Goal: Navigation & Orientation: Find specific page/section

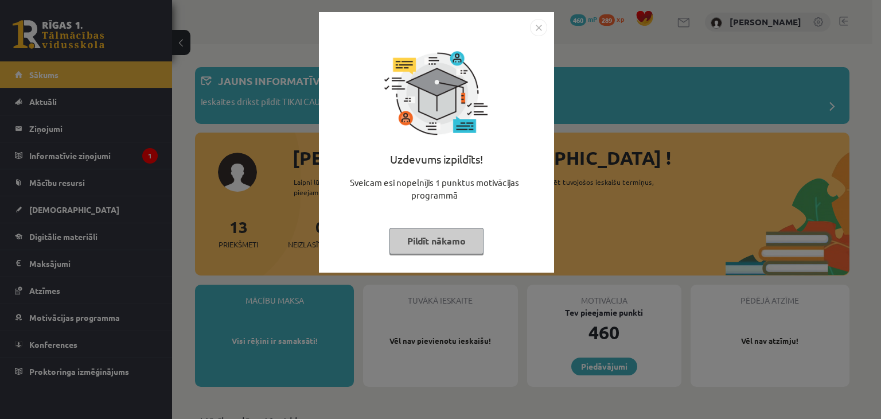
click at [426, 236] on button "Pildīt nākamo" at bounding box center [436, 241] width 94 height 26
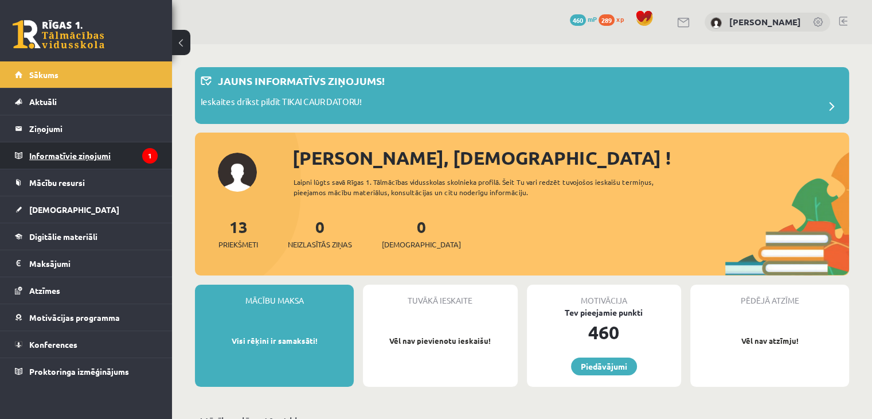
click at [128, 154] on legend "Informatīvie ziņojumi 1" at bounding box center [93, 155] width 128 height 26
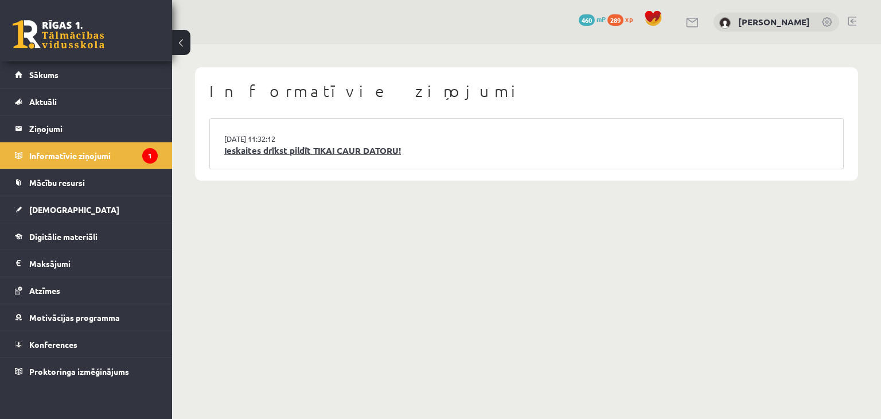
click at [259, 151] on link "Ieskaites drīkst pildīt TIKAI CAUR DATORU!" at bounding box center [526, 150] width 604 height 13
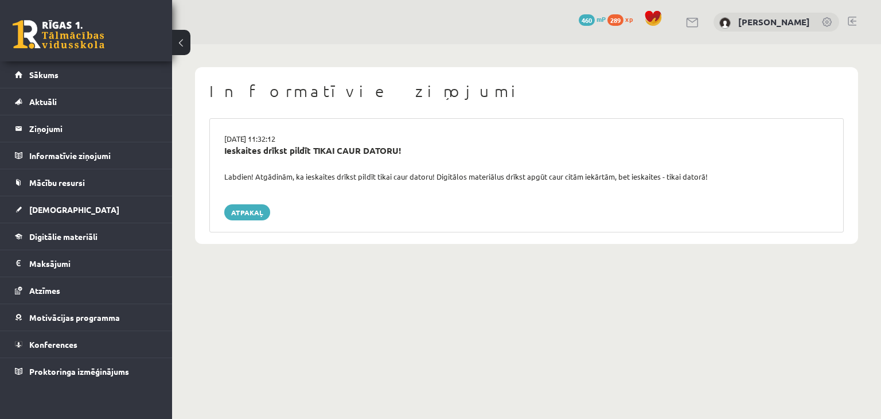
click at [239, 203] on div "15.09.2025 11:32:12 Ieskaites drīkst pildīt TIKAI CAUR DATORU! Labdien! Atgādin…" at bounding box center [526, 175] width 634 height 114
click at [251, 207] on link "Atpakaļ" at bounding box center [247, 212] width 46 height 16
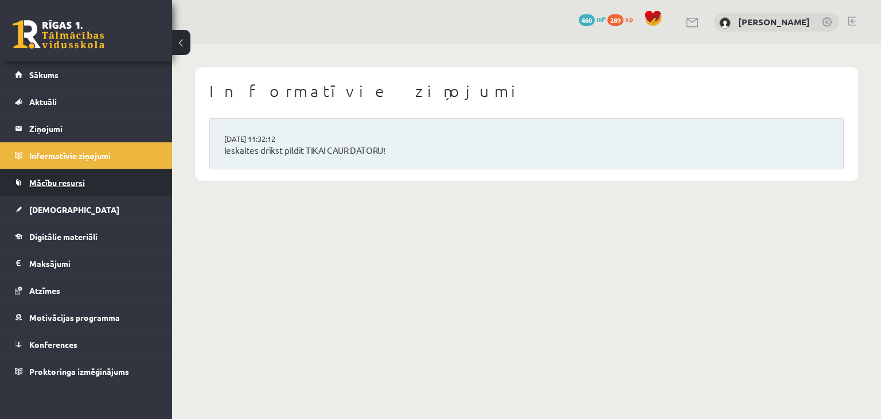
click at [101, 177] on link "Mācību resursi" at bounding box center [86, 182] width 143 height 26
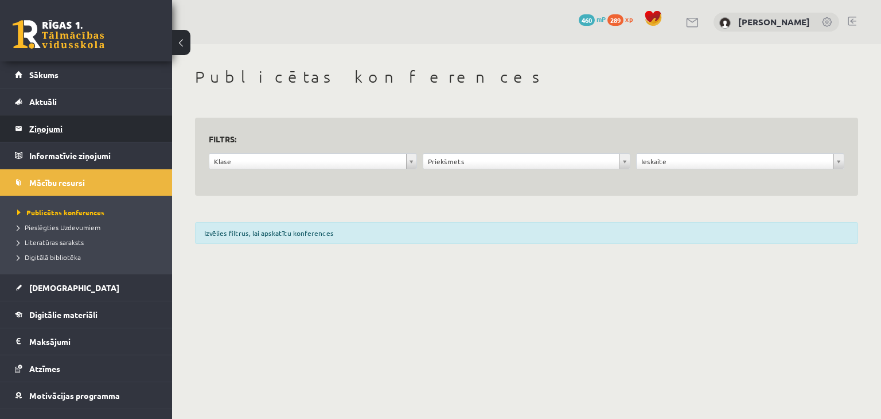
click at [87, 128] on legend "Ziņojumi 0" at bounding box center [93, 128] width 128 height 26
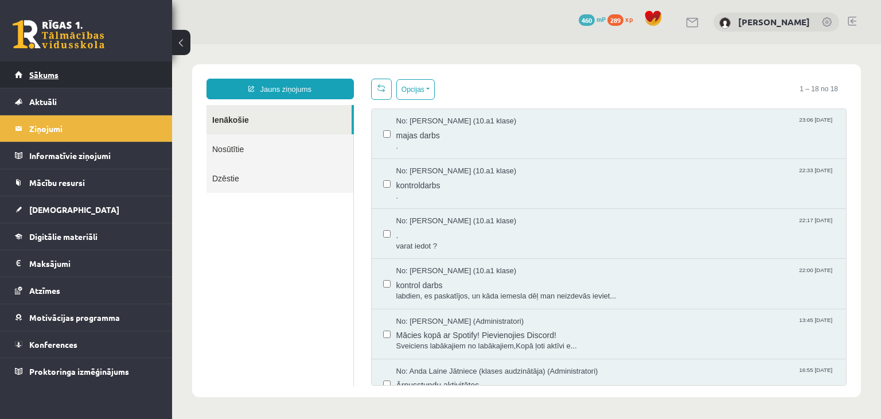
click at [57, 77] on span "Sākums" at bounding box center [43, 74] width 29 height 10
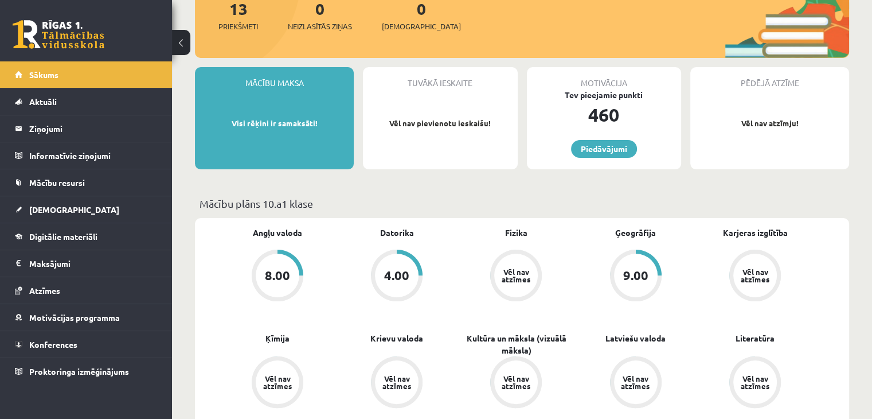
scroll to position [306, 0]
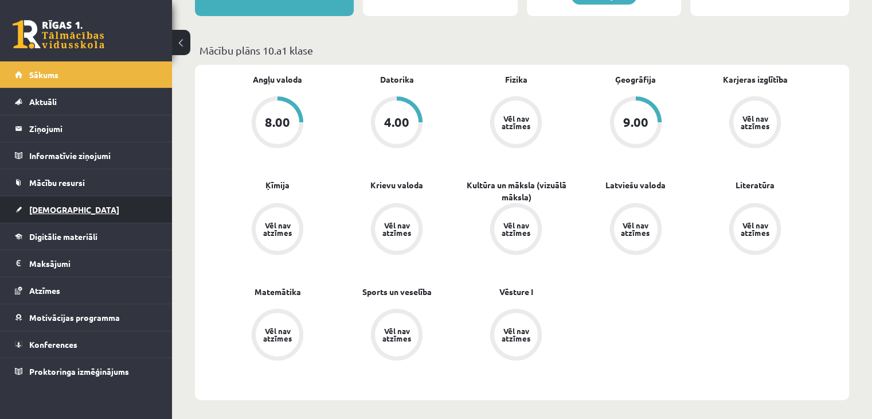
click at [93, 211] on link "[DEMOGRAPHIC_DATA]" at bounding box center [86, 209] width 143 height 26
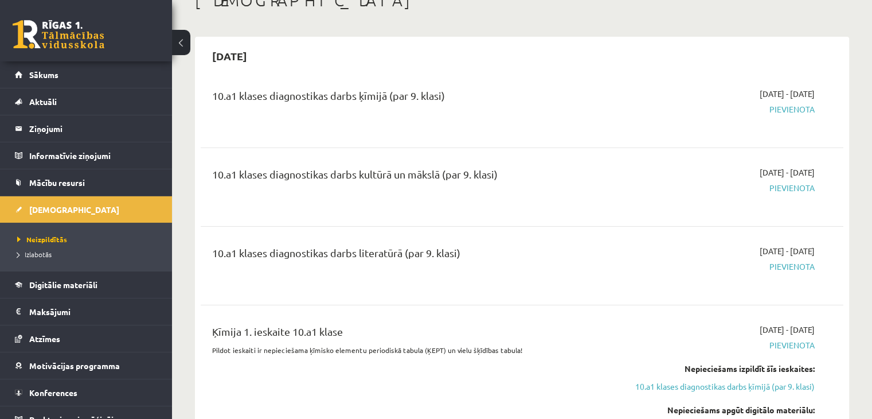
scroll to position [38, 0]
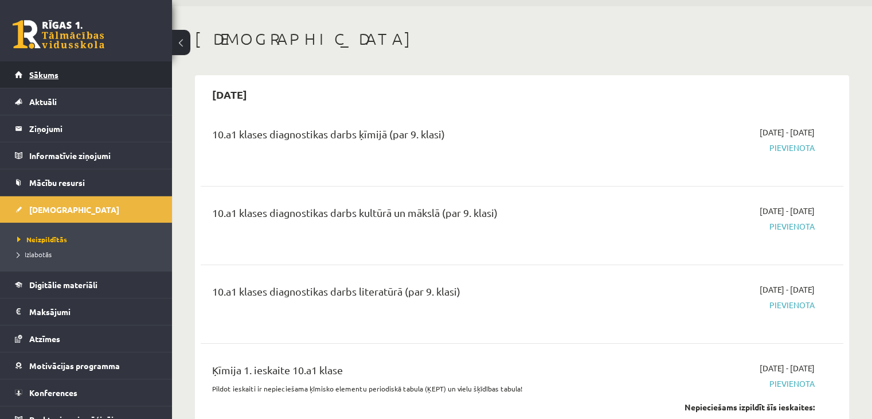
click at [110, 76] on link "Sākums" at bounding box center [86, 74] width 143 height 26
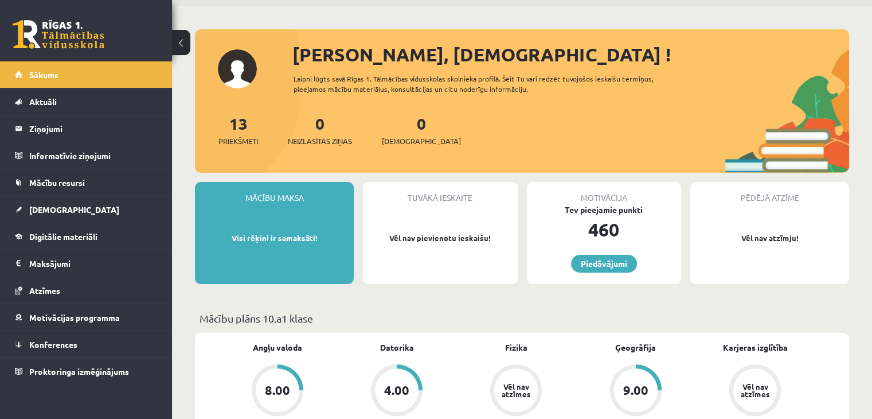
scroll to position [76, 0]
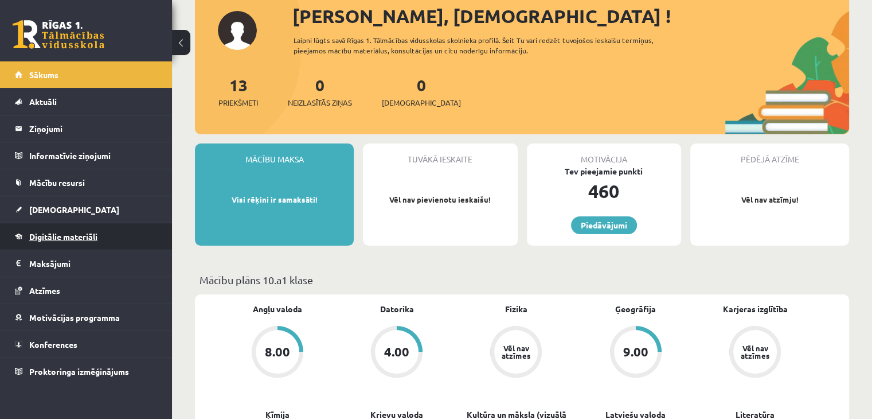
click at [106, 237] on link "Digitālie materiāli" at bounding box center [86, 236] width 143 height 26
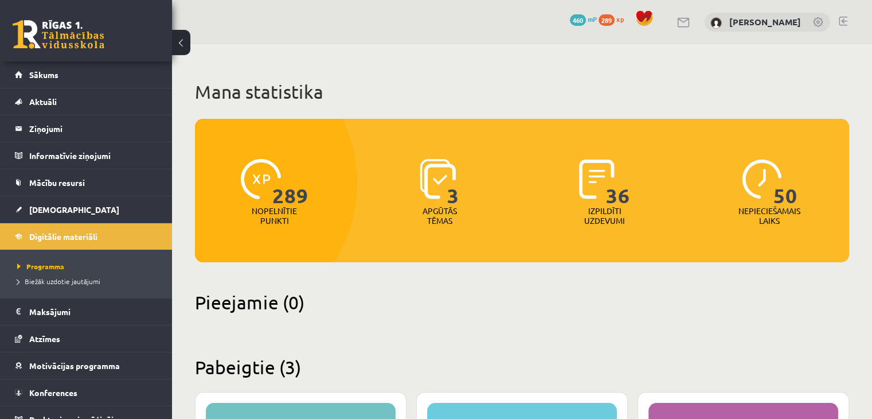
click at [610, 30] on div "0 Dāvanas 460 mP 289 xp [PERSON_NAME]" at bounding box center [522, 22] width 700 height 44
click at [608, 28] on div "0 Dāvanas 460 mP 289 xp" at bounding box center [614, 20] width 88 height 20
click at [608, 24] on span "289" at bounding box center [607, 19] width 16 height 11
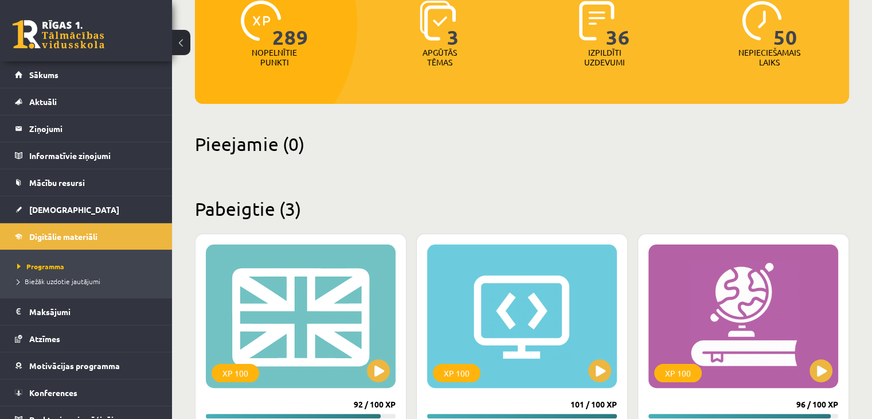
scroll to position [44, 0]
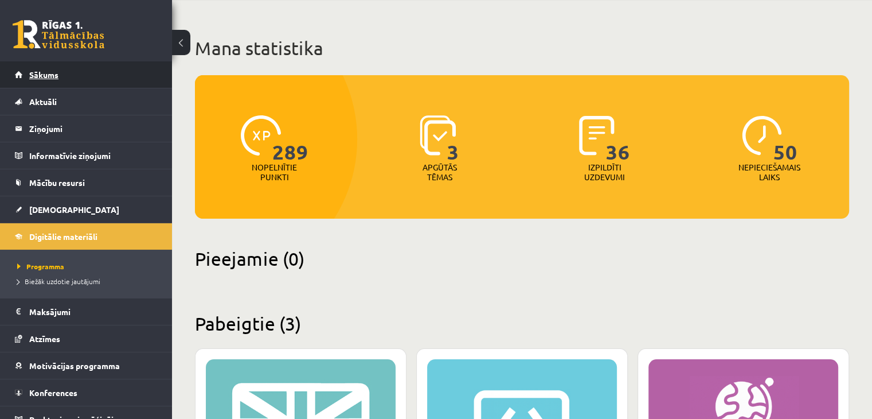
click at [32, 75] on span "Sākums" at bounding box center [43, 74] width 29 height 10
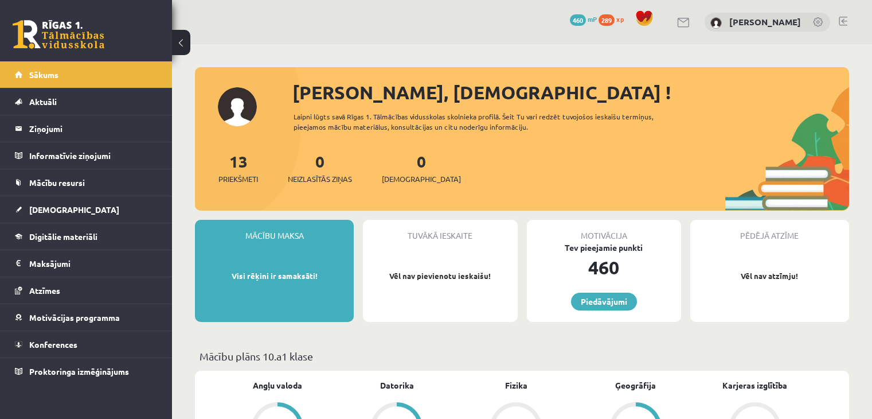
click at [842, 21] on link at bounding box center [843, 21] width 9 height 9
